Goal: Unclear

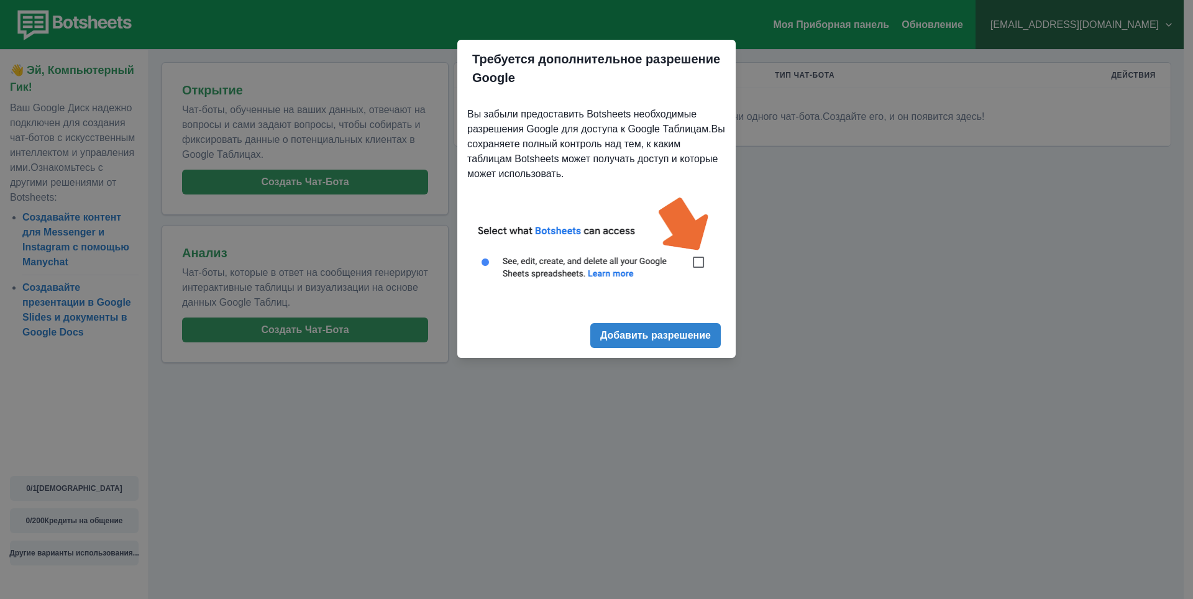
click at [698, 261] on img at bounding box center [596, 244] width 259 height 117
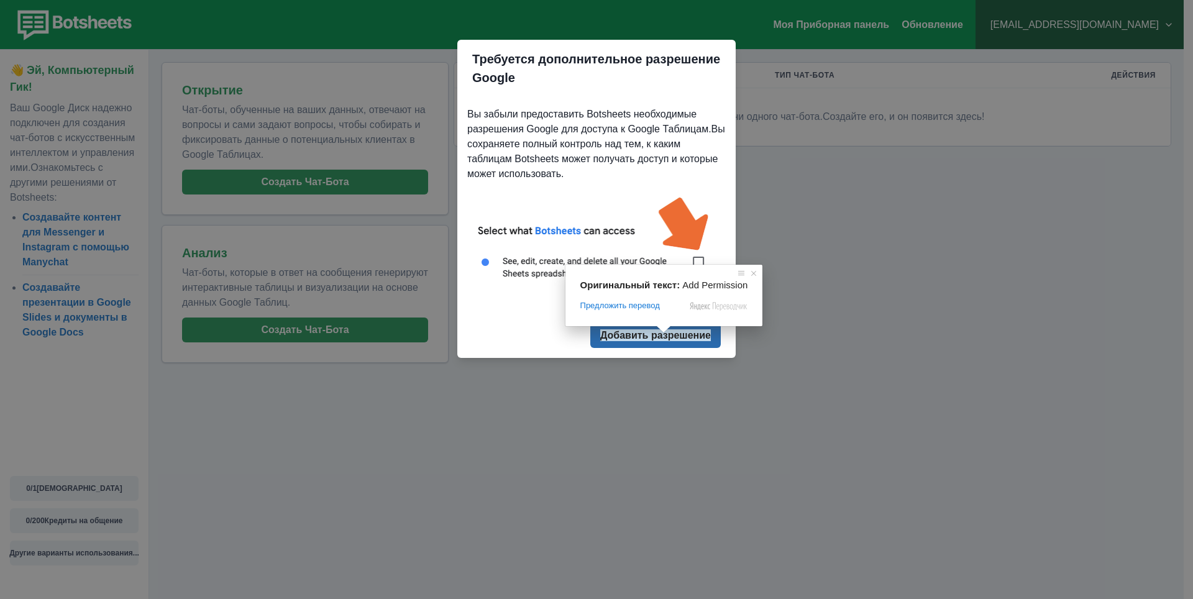
click at [661, 337] on ya-tr-span "Добавить разрешение" at bounding box center [655, 335] width 111 height 12
